Goal: Task Accomplishment & Management: Use online tool/utility

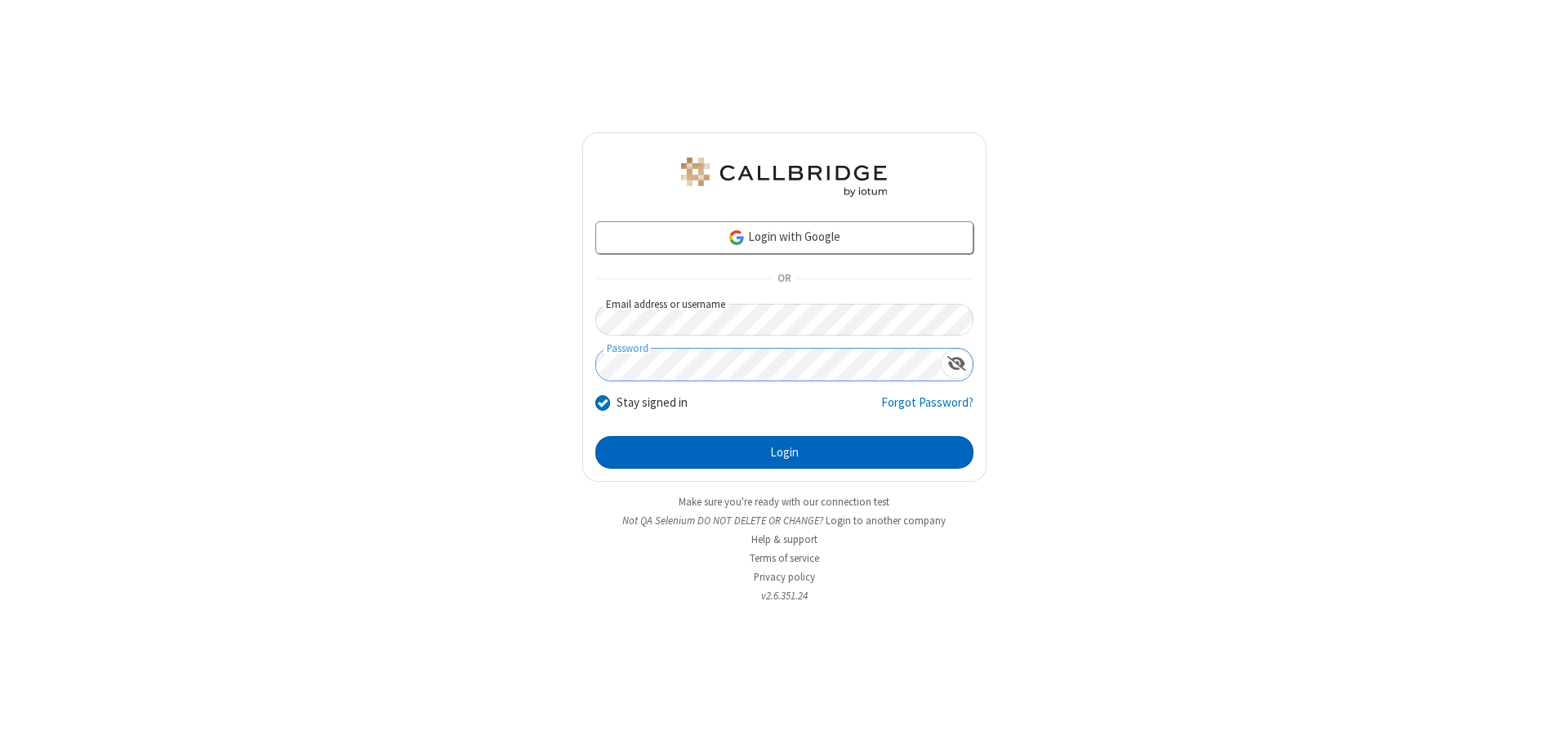
click at [784, 453] on button "Login" at bounding box center [785, 453] width 378 height 33
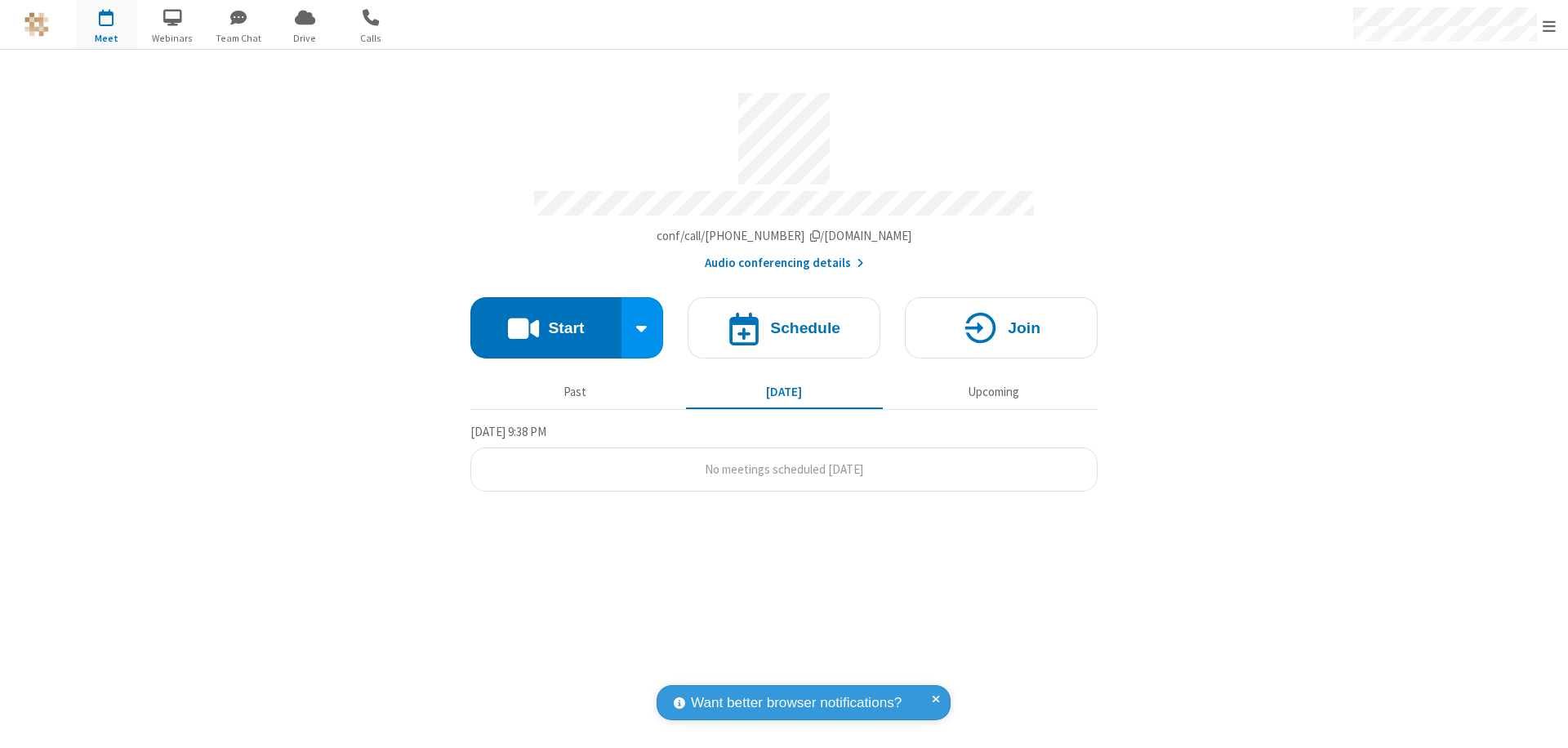
click at [545, 320] on button "Start" at bounding box center [546, 328] width 151 height 61
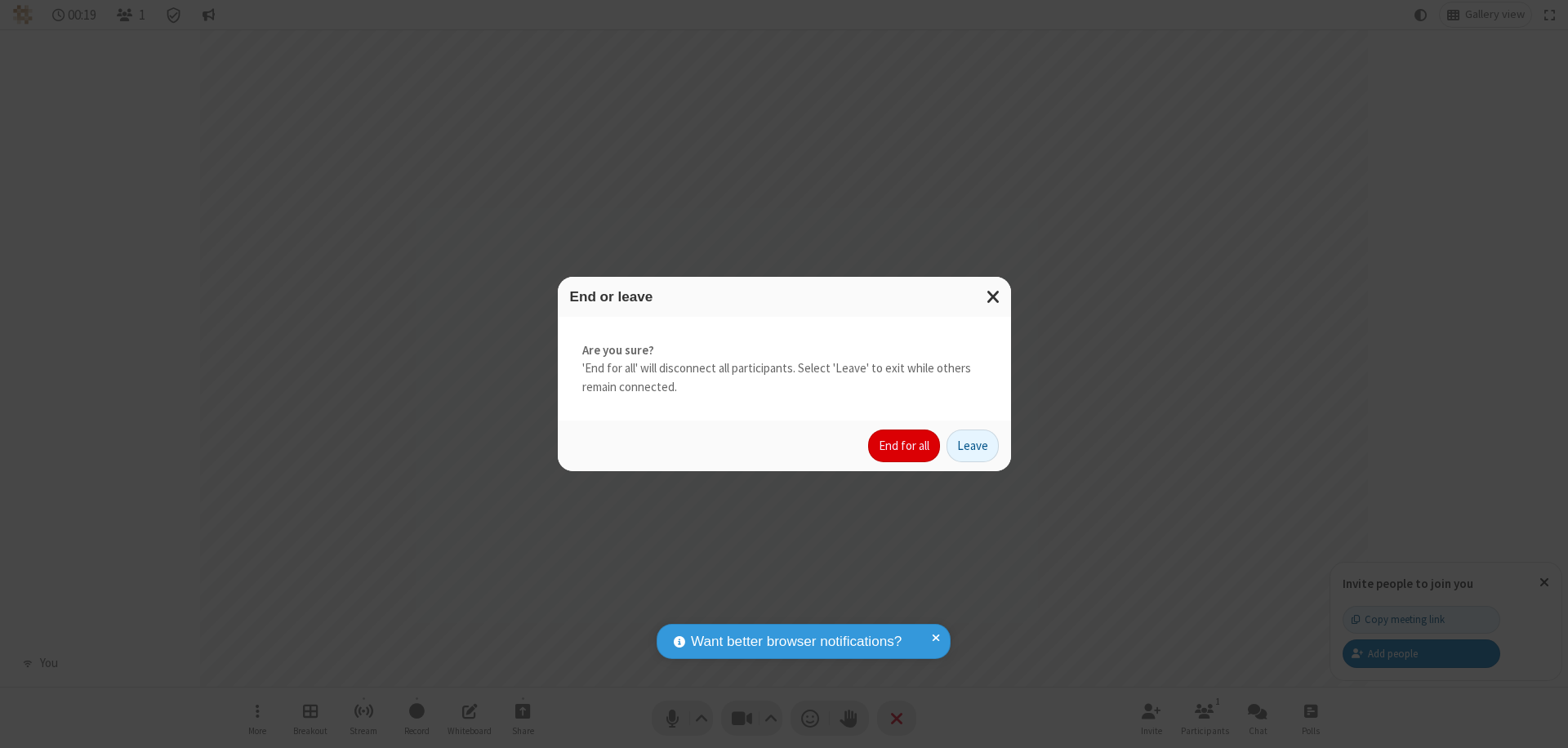
click at [905, 446] on button "End for all" at bounding box center [903, 446] width 72 height 33
